Goal: Task Accomplishment & Management: Manage account settings

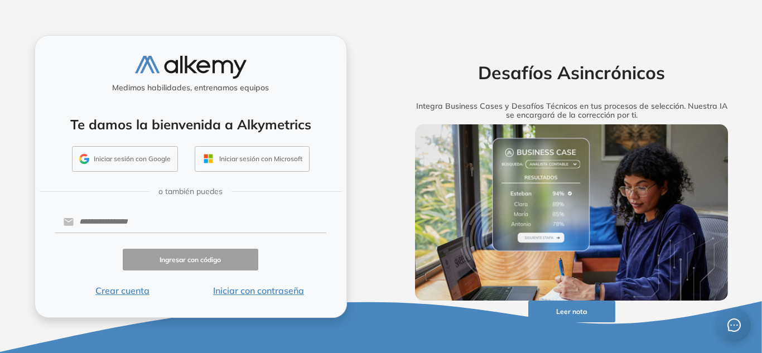
click at [136, 157] on button "Iniciar sesión con Google" at bounding box center [125, 159] width 106 height 26
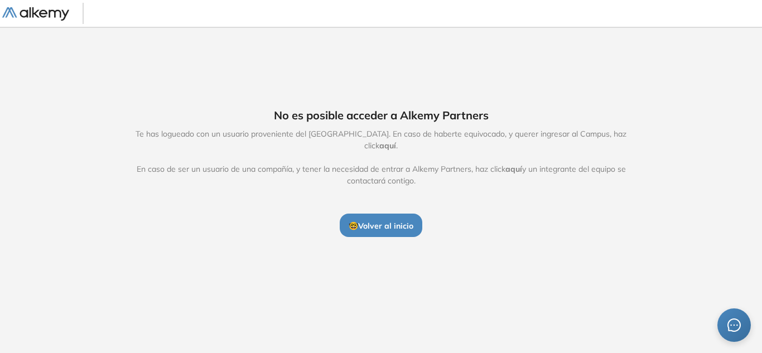
click at [416, 220] on button "🤓 Volver al inicio" at bounding box center [381, 225] width 83 height 23
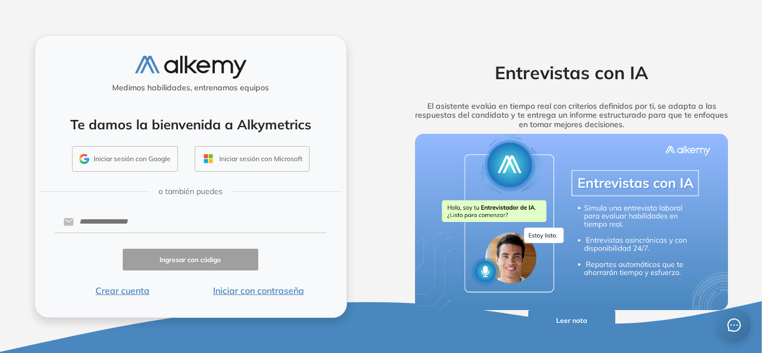
click at [229, 294] on button "Iniciar con contraseña" at bounding box center [258, 290] width 136 height 13
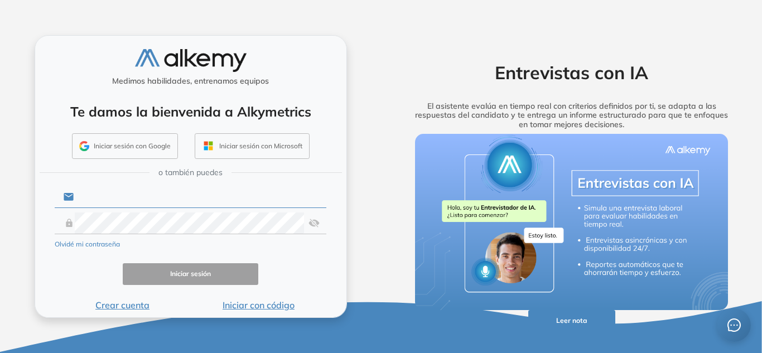
click at [172, 201] on input "text" at bounding box center [200, 196] width 253 height 21
type input "**********"
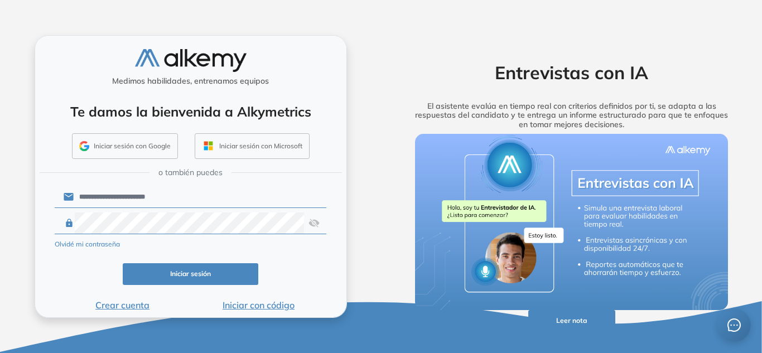
click button "Iniciar sesión" at bounding box center [191, 274] width 136 height 22
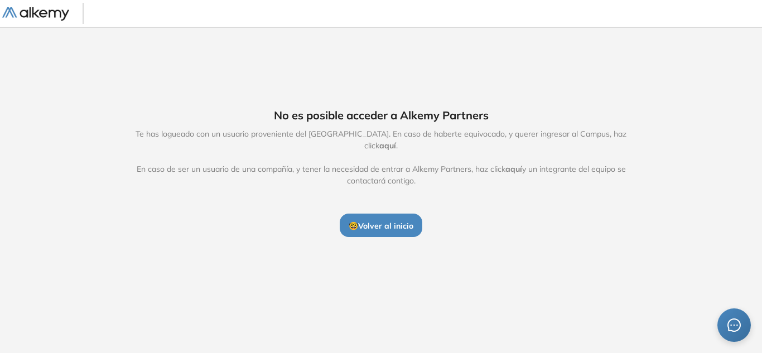
click at [381, 224] on span "🤓 Volver al inicio" at bounding box center [381, 226] width 65 height 10
